Goal: Task Accomplishment & Management: Manage account settings

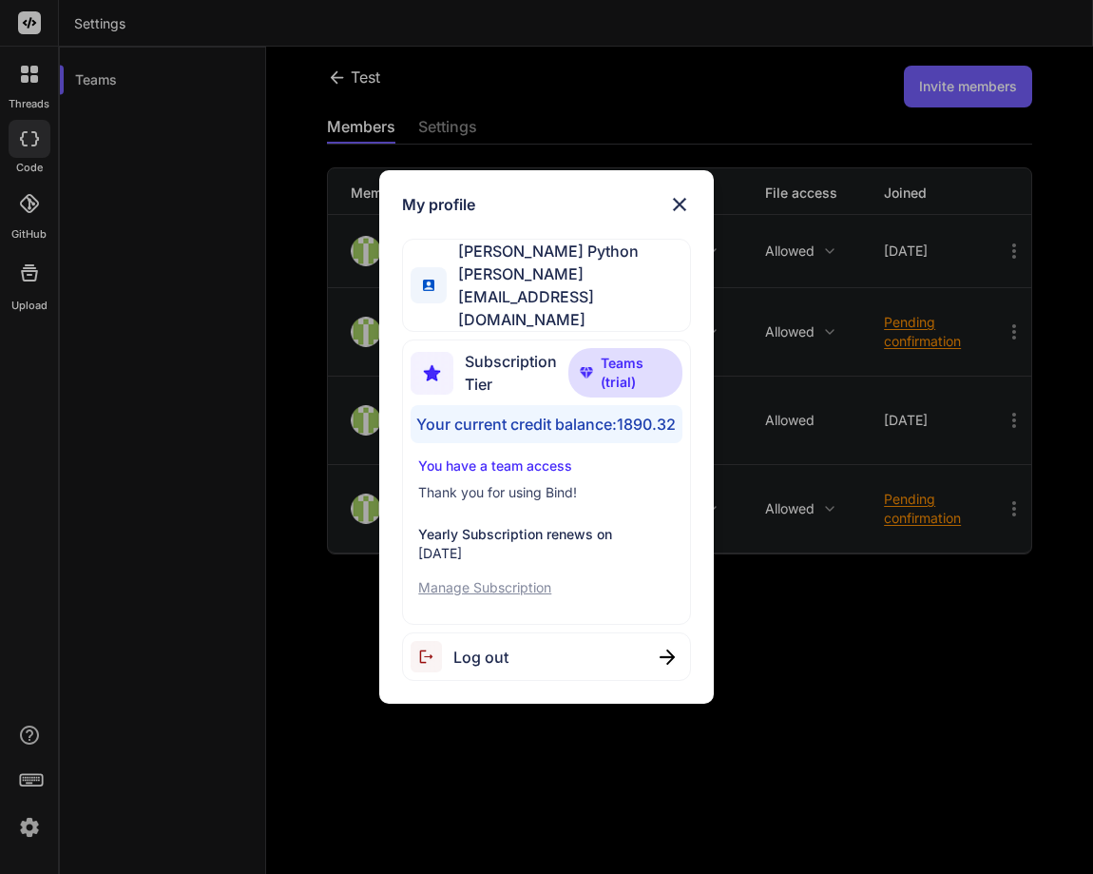
click at [515, 643] on div "Log out" at bounding box center [546, 656] width 288 height 48
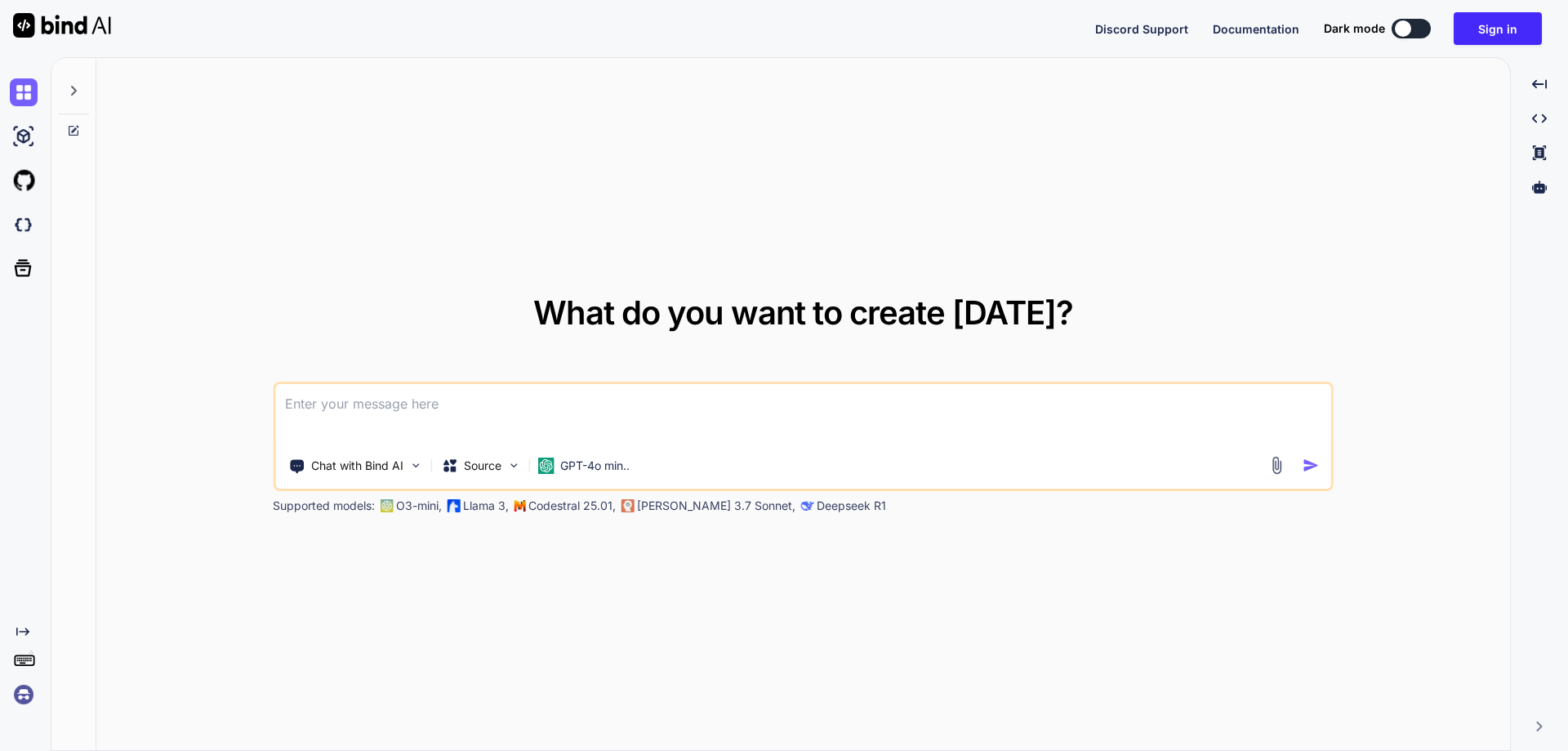
click at [17, 694] on img at bounding box center [23, 694] width 27 height 27
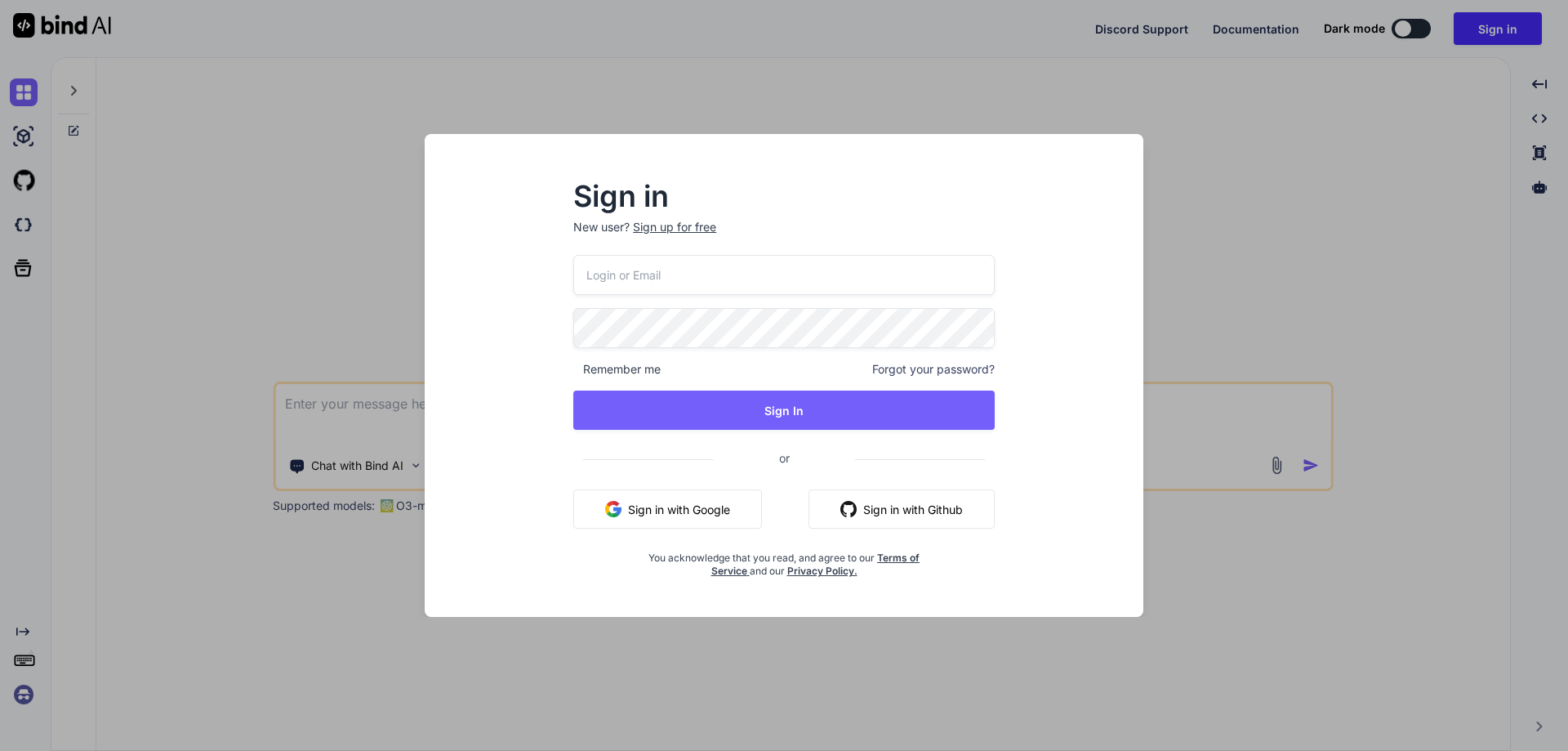
click at [660, 516] on button "Sign in with Google" at bounding box center [667, 510] width 189 height 40
